Goal: Transaction & Acquisition: Book appointment/travel/reservation

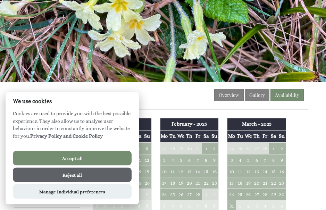
scroll to position [105, 0]
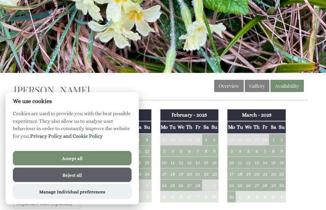
click at [91, 166] on button "Accept all" at bounding box center [72, 158] width 119 height 15
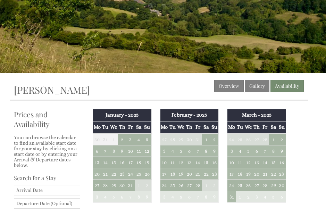
click at [246, 145] on td "5" at bounding box center [248, 150] width 8 height 11
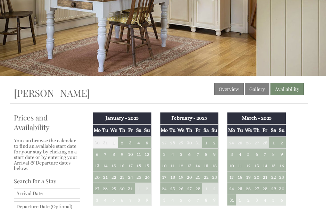
scroll to position [103, 0]
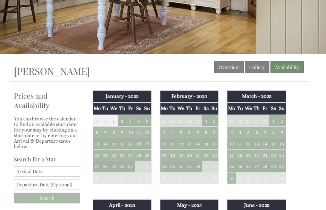
click at [61, 177] on input "Date" at bounding box center [47, 171] width 66 height 10
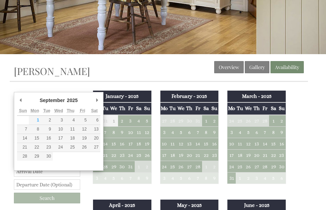
scroll to position [124, 0]
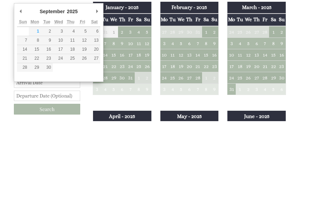
click at [248, 126] on td "5" at bounding box center [248, 131] width 8 height 11
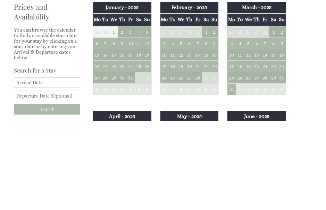
scroll to position [212, 0]
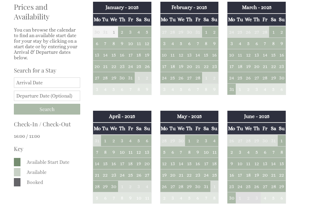
click at [272, 18] on th "Sa" at bounding box center [273, 20] width 8 height 12
click at [49, 88] on input "Date" at bounding box center [47, 82] width 66 height 10
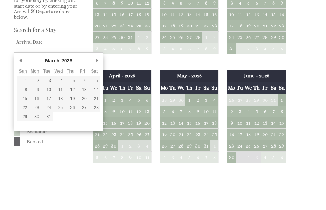
type input "[DATE]"
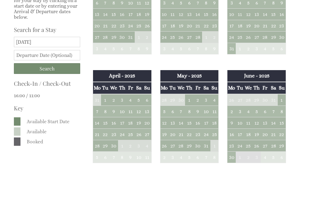
scroll to position [253, 0]
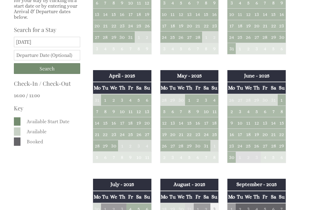
click at [66, 60] on input "text" at bounding box center [47, 55] width 66 height 10
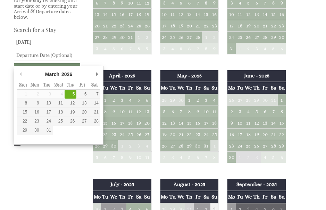
type input "[DATE]"
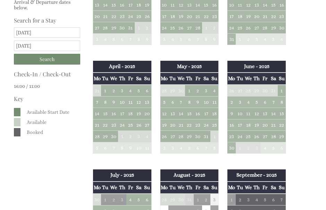
scroll to position [261, 0]
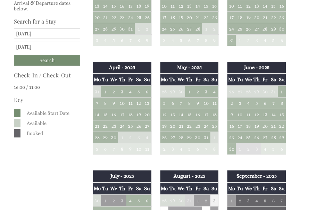
click at [53, 66] on input "Search" at bounding box center [47, 60] width 66 height 11
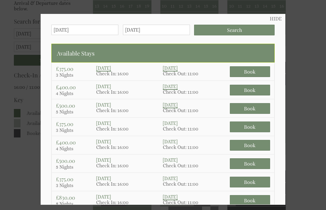
scroll to position [0, 0]
click at [144, 69] on p "[DATE]" at bounding box center [129, 68] width 67 height 6
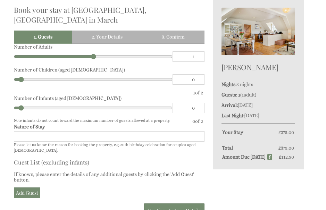
scroll to position [196, 0]
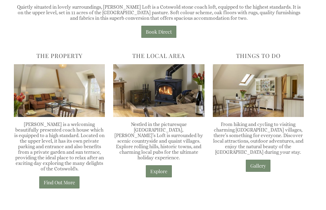
scroll to position [195, 0]
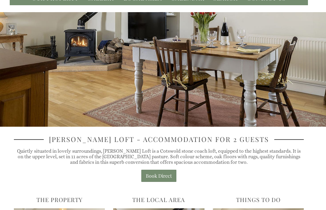
click at [253, 98] on div at bounding box center [163, 69] width 326 height 115
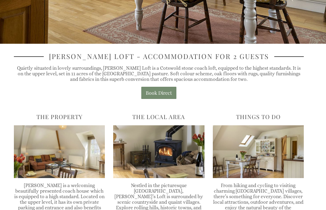
scroll to position [137, 0]
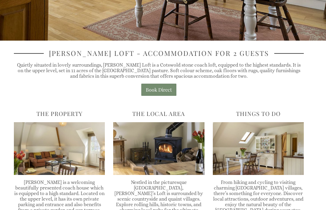
click at [84, 161] on img at bounding box center [59, 148] width 91 height 53
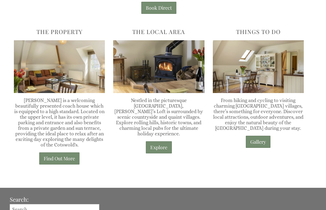
scroll to position [220, 0]
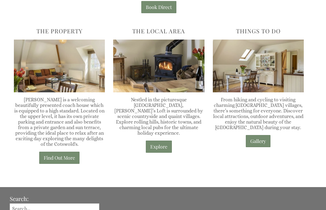
click at [180, 160] on div "The Local Area Nestled in the picturesque Cotswolds, Hector’s Loft is surrounde…" at bounding box center [158, 97] width 99 height 151
click at [158, 143] on link "Explore" at bounding box center [159, 147] width 26 height 12
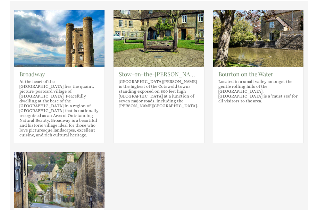
scroll to position [215, 0]
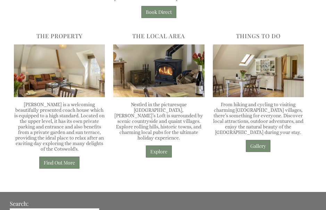
click at [62, 169] on link "Find Out More" at bounding box center [59, 163] width 40 height 12
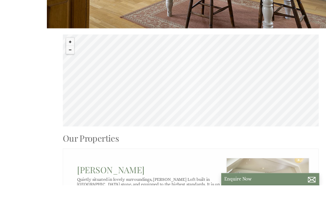
scroll to position [156, 0]
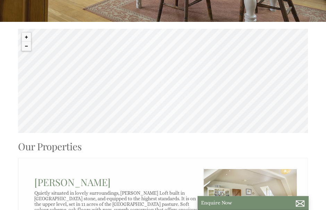
click at [25, 50] on button "Zoom out" at bounding box center [26, 46] width 9 height 9
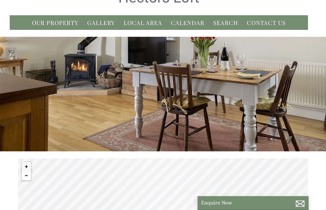
scroll to position [0, 0]
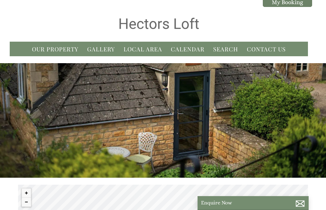
click at [156, 50] on link "Local Area" at bounding box center [143, 49] width 39 height 8
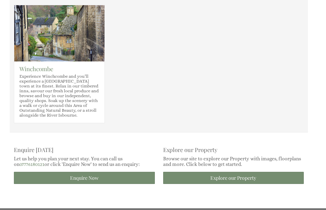
scroll to position [369, 0]
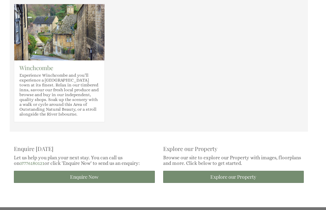
click at [250, 180] on link "Explore our Property" at bounding box center [233, 177] width 141 height 12
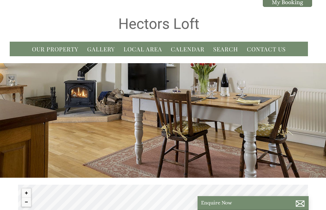
click at [105, 51] on link "Gallery" at bounding box center [101, 49] width 28 height 8
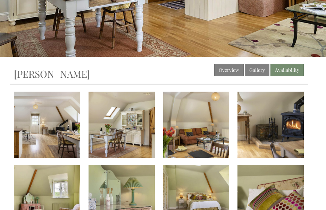
scroll to position [123, 0]
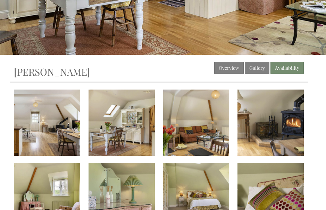
click at [55, 135] on img at bounding box center [47, 123] width 66 height 66
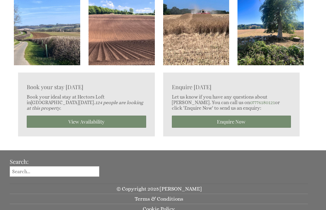
scroll to position [1312, 0]
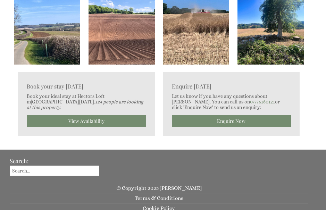
click at [95, 125] on link "View Availability" at bounding box center [86, 121] width 119 height 12
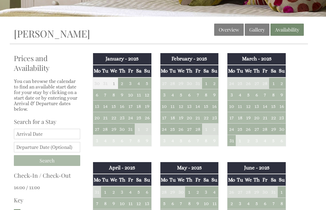
scroll to position [161, 0]
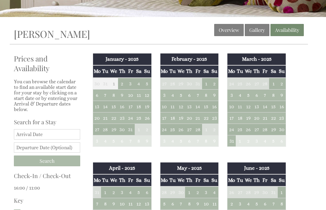
click at [64, 140] on input "Date" at bounding box center [47, 134] width 66 height 10
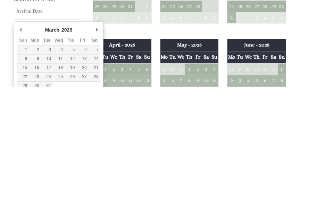
type input "[DATE]"
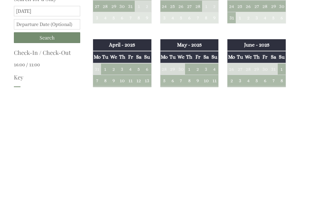
scroll to position [284, 0]
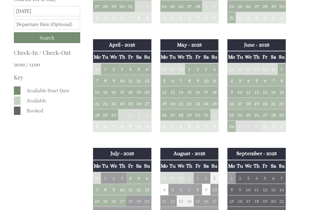
click at [67, 28] on input "text" at bounding box center [47, 24] width 66 height 10
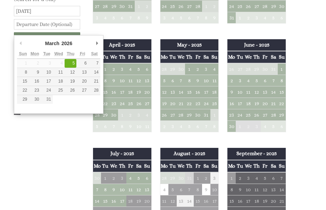
type input "[DATE]"
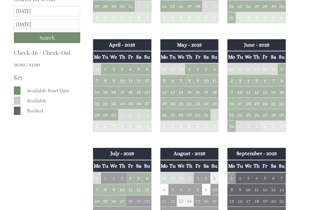
click at [50, 41] on input "Search" at bounding box center [47, 37] width 66 height 11
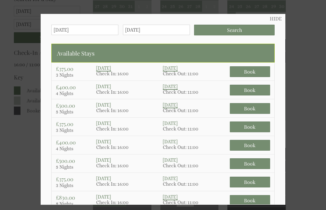
click at [279, 17] on link "HIDE" at bounding box center [276, 19] width 12 height 6
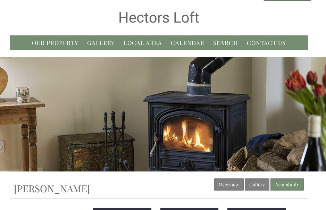
scroll to position [5, 0]
